Goal: Register for event/course

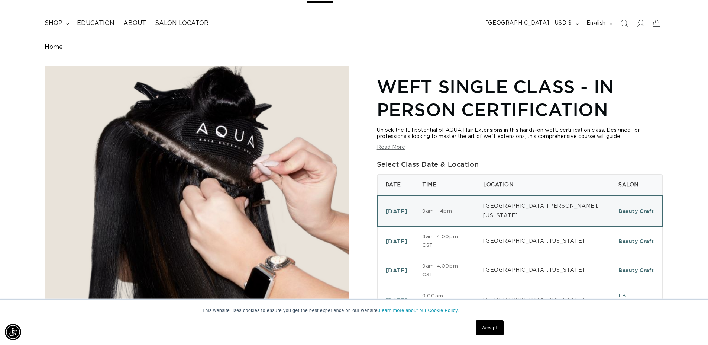
click at [390, 149] on button "Read More" at bounding box center [391, 147] width 28 height 6
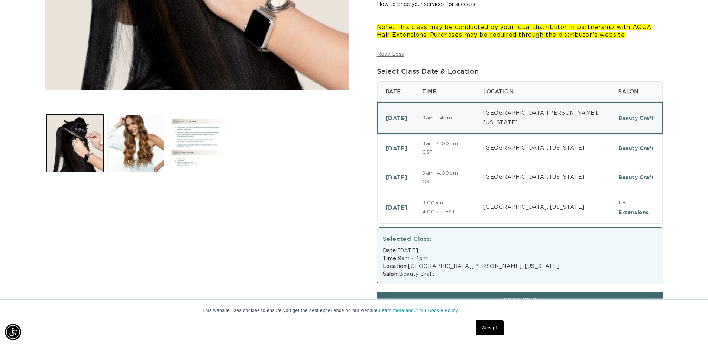
scroll to position [298, 0]
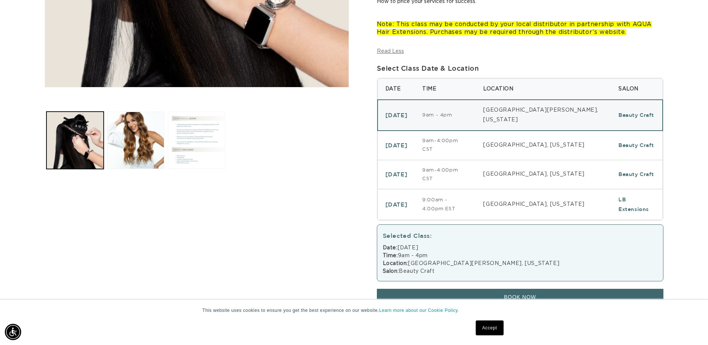
click at [183, 139] on button "Load image 3 in gallery view" at bounding box center [196, 140] width 57 height 57
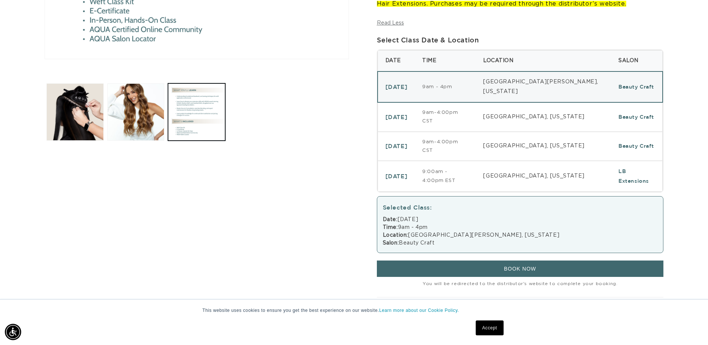
scroll to position [0, 1311]
click at [415, 161] on td "[DATE]" at bounding box center [397, 176] width 38 height 30
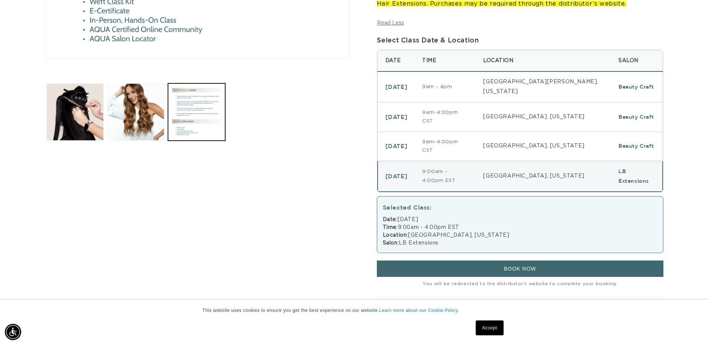
click at [415, 132] on td "[DATE]" at bounding box center [397, 146] width 38 height 29
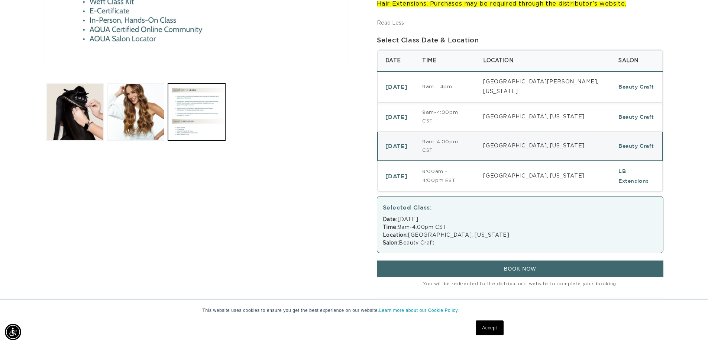
scroll to position [0, 656]
click at [407, 103] on td "[DATE]" at bounding box center [397, 116] width 38 height 29
select select "45256085995748"
